Goal: Information Seeking & Learning: Learn about a topic

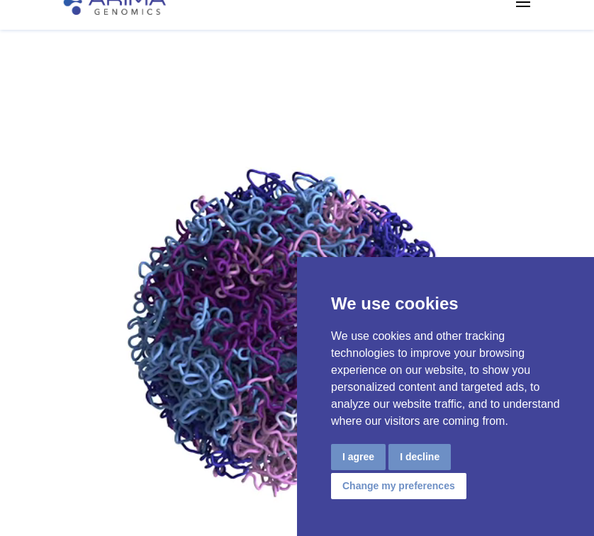
scroll to position [116, 0]
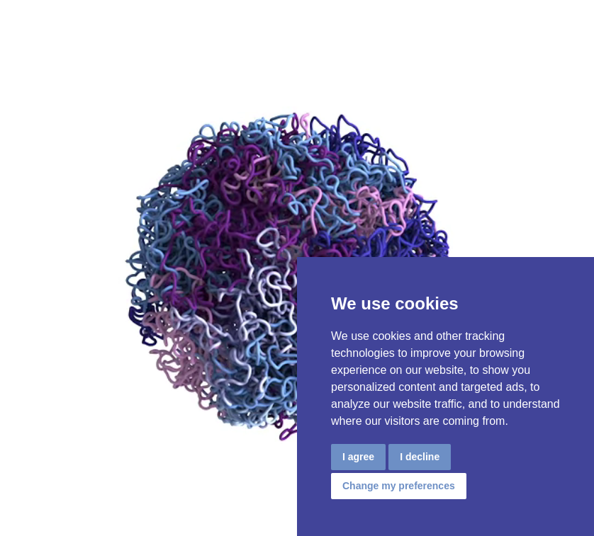
click at [379, 456] on button "I agree" at bounding box center [358, 457] width 55 height 26
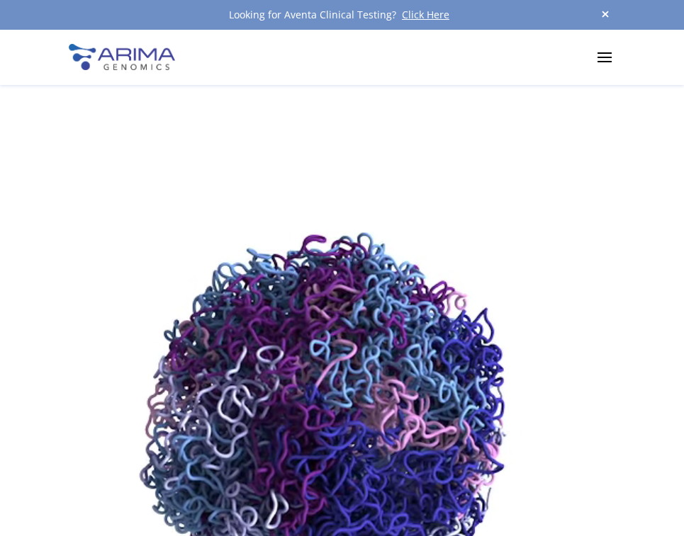
scroll to position [0, 0]
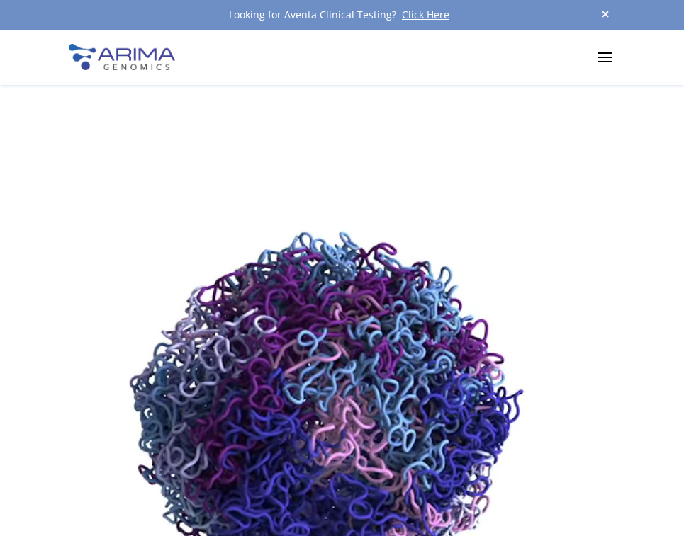
drag, startPoint x: 606, startPoint y: 15, endPoint x: 606, endPoint y: 24, distance: 9.2
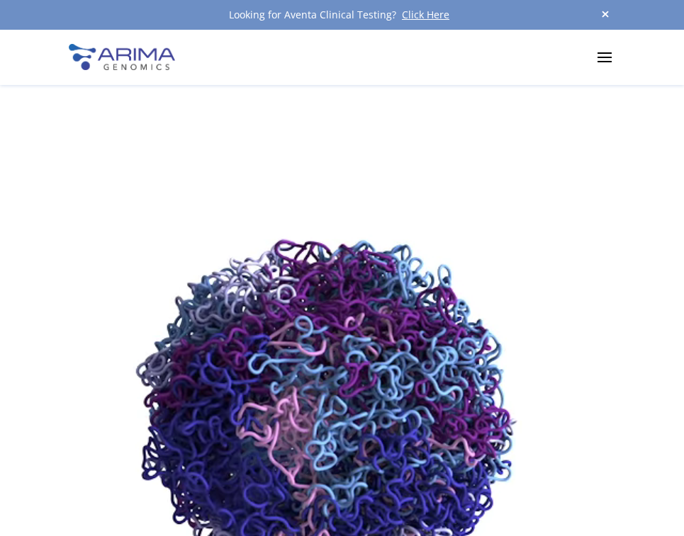
click at [593, 14] on span at bounding box center [604, 15] width 21 height 19
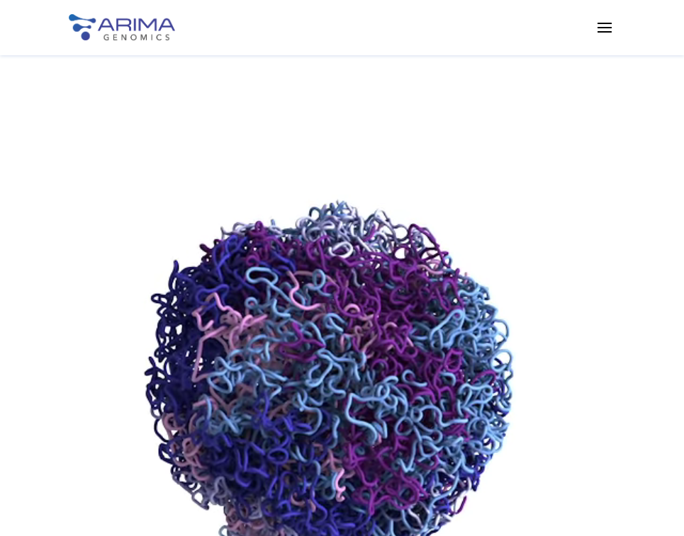
click at [593, 31] on span at bounding box center [604, 27] width 23 height 23
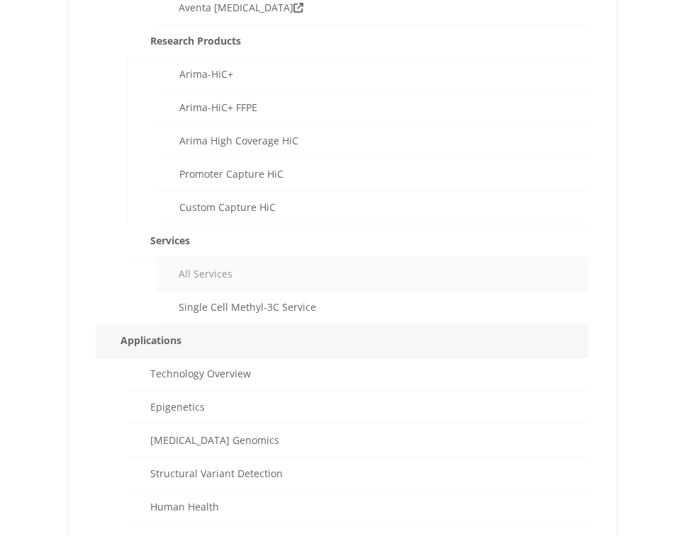
scroll to position [211, 0]
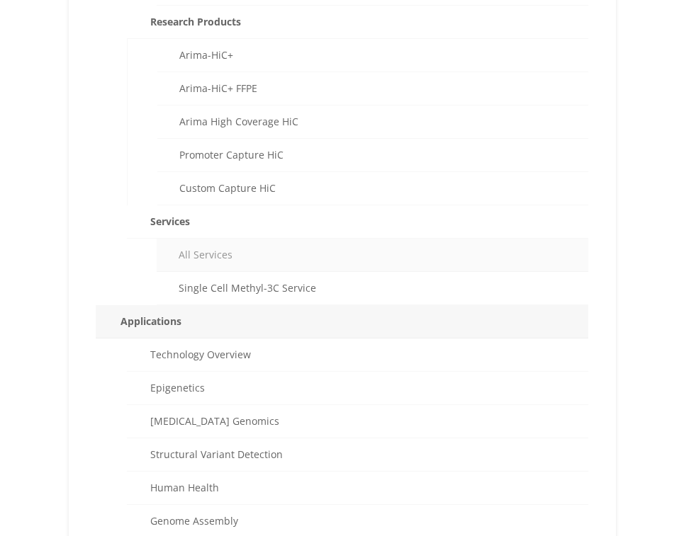
click at [279, 259] on link "All Services" at bounding box center [372, 255] width 431 height 33
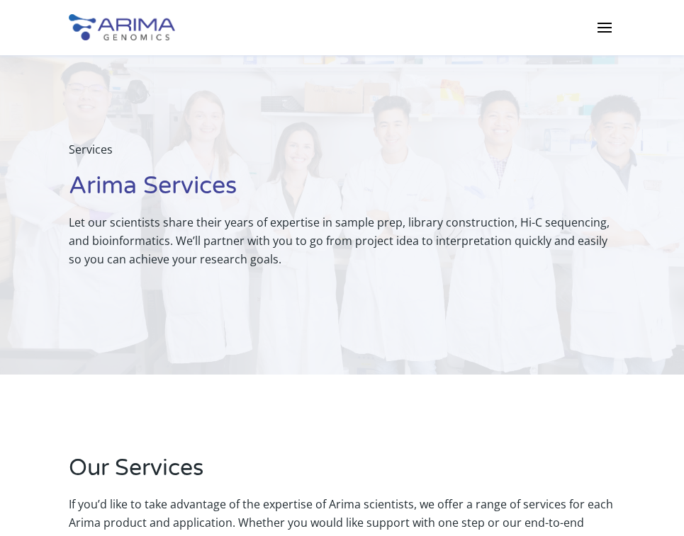
click at [603, 31] on span at bounding box center [604, 27] width 23 height 23
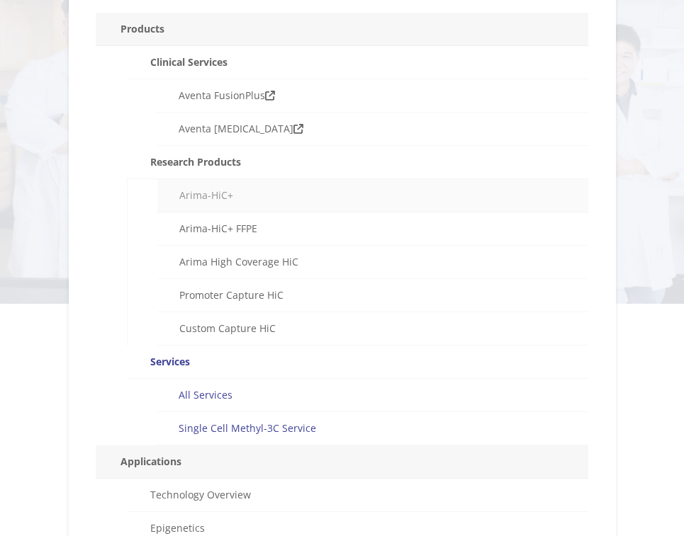
scroll to position [79, 0]
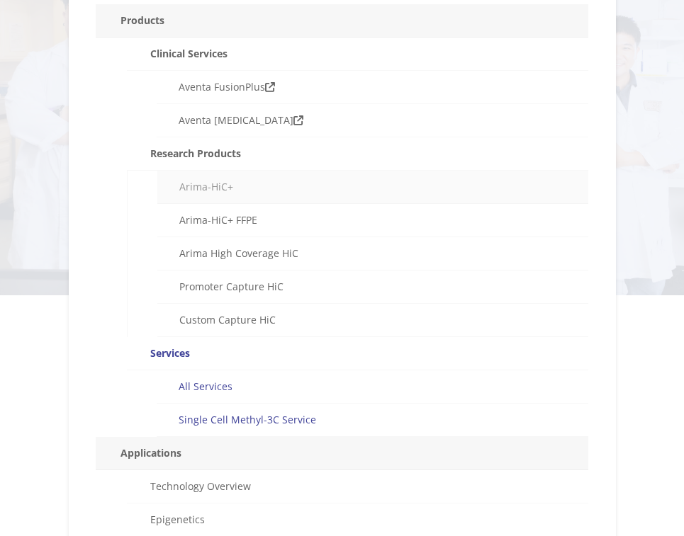
click at [249, 188] on link "Arima-HiC+" at bounding box center [372, 187] width 431 height 33
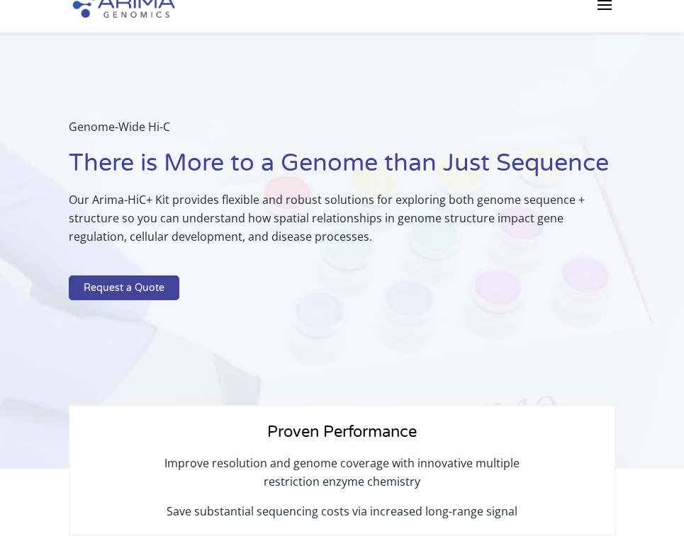
scroll to position [23, 0]
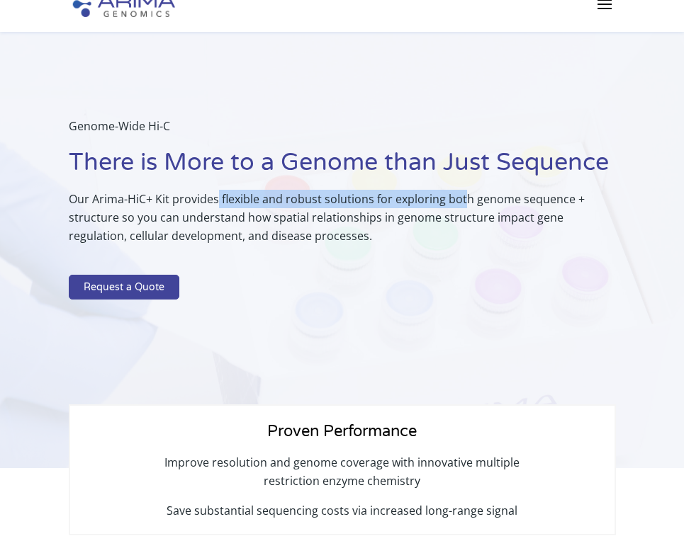
drag, startPoint x: 215, startPoint y: 194, endPoint x: 464, endPoint y: 198, distance: 249.4
click at [464, 198] on p "Our Arima-HiC+ Kit provides flexible and robust solutions for exploring both ge…" at bounding box center [342, 223] width 547 height 67
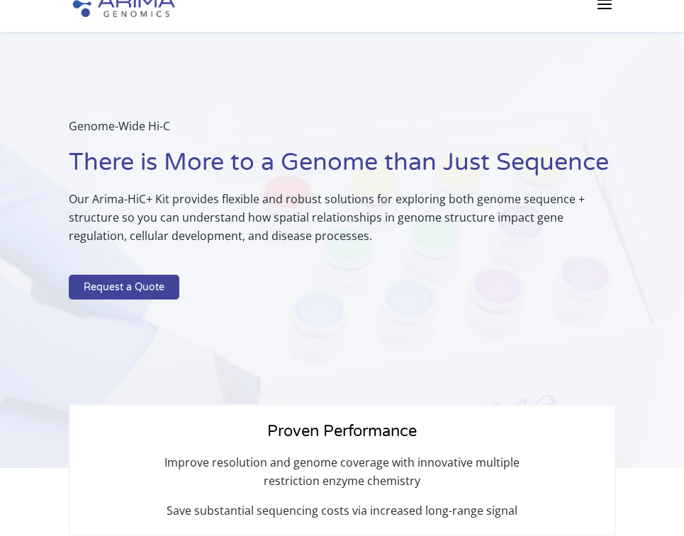
click at [519, 190] on p "Our Arima-HiC+ Kit provides flexible and robust solutions for exploring both ge…" at bounding box center [342, 223] width 547 height 67
click at [601, 13] on span at bounding box center [604, 3] width 23 height 23
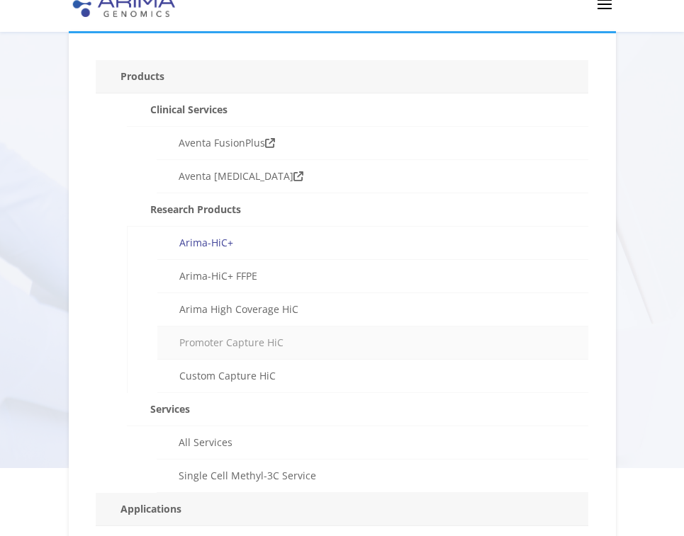
click at [334, 333] on link "Promoter Capture HiC" at bounding box center [372, 343] width 431 height 33
